Goal: Navigation & Orientation: Find specific page/section

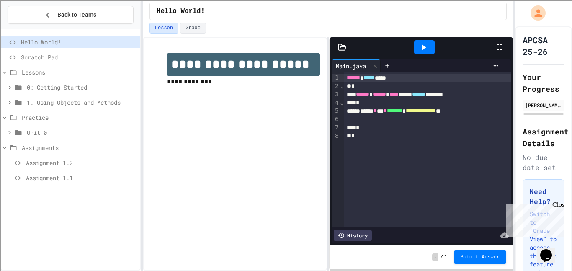
click at [10, 87] on icon at bounding box center [9, 87] width 3 height 4
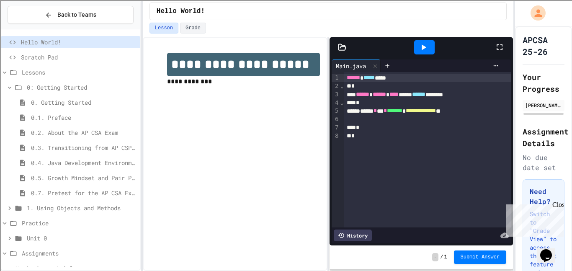
click at [85, 105] on span "0. Getting Started" at bounding box center [84, 102] width 106 height 9
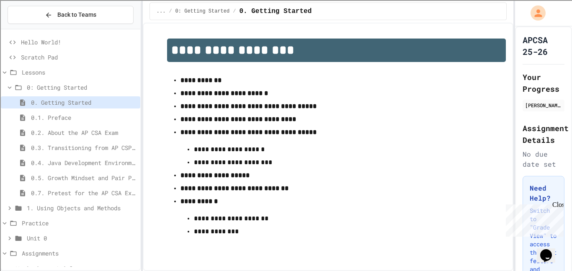
click at [7, 209] on icon at bounding box center [10, 208] width 8 height 8
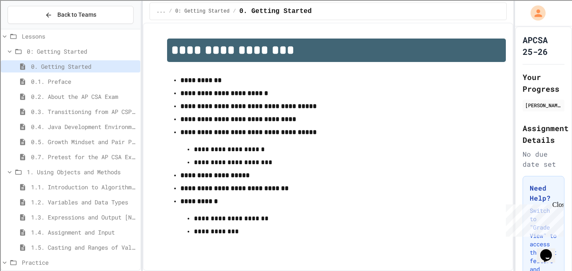
scroll to position [104, 0]
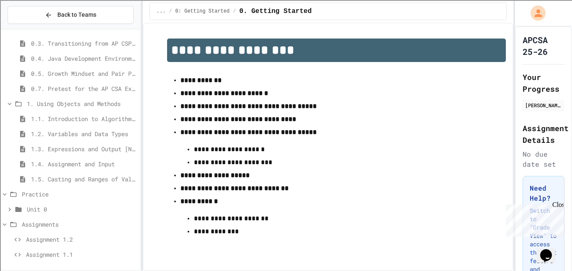
click at [34, 258] on span "Assignment 1.1" at bounding box center [81, 254] width 111 height 9
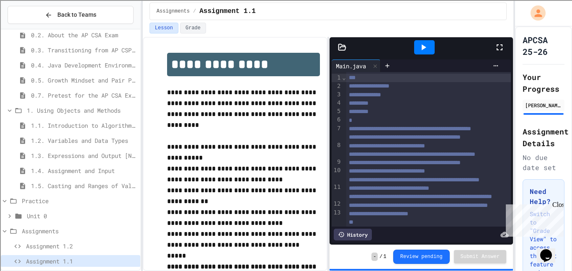
click at [85, 250] on span "Assignment 1.2" at bounding box center [81, 246] width 111 height 9
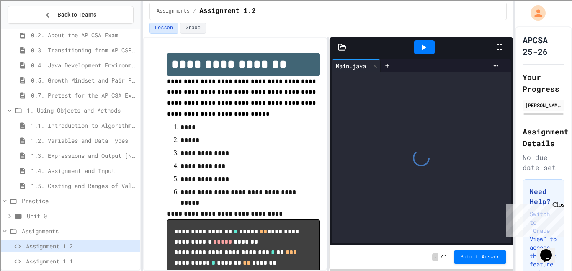
click at [89, 261] on span "Assignment 1.1" at bounding box center [81, 261] width 111 height 9
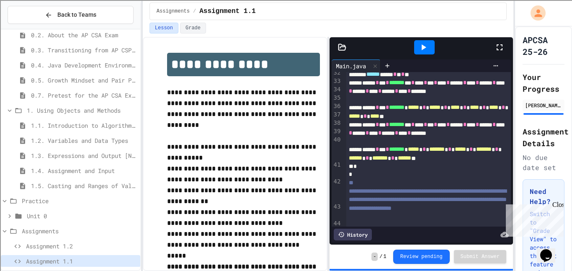
scroll to position [104, 0]
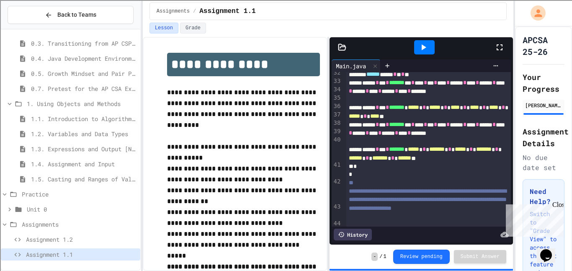
click at [10, 209] on icon at bounding box center [9, 209] width 3 height 4
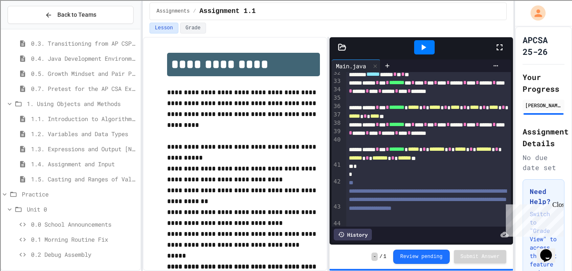
click at [59, 224] on span "0.0 School Announcements" at bounding box center [84, 224] width 106 height 9
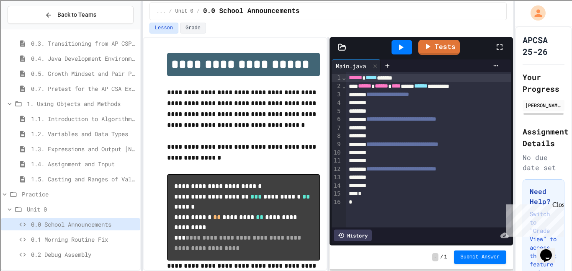
click at [8, 211] on icon at bounding box center [10, 210] width 8 height 8
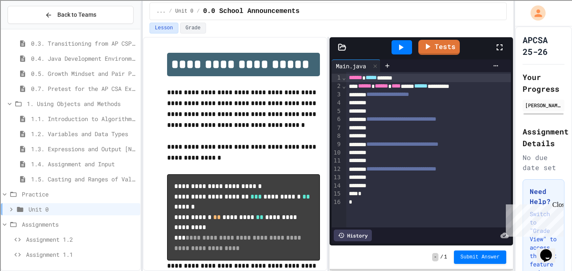
click at [5, 194] on icon at bounding box center [5, 195] width 8 height 8
